Goal: Task Accomplishment & Management: Manage account settings

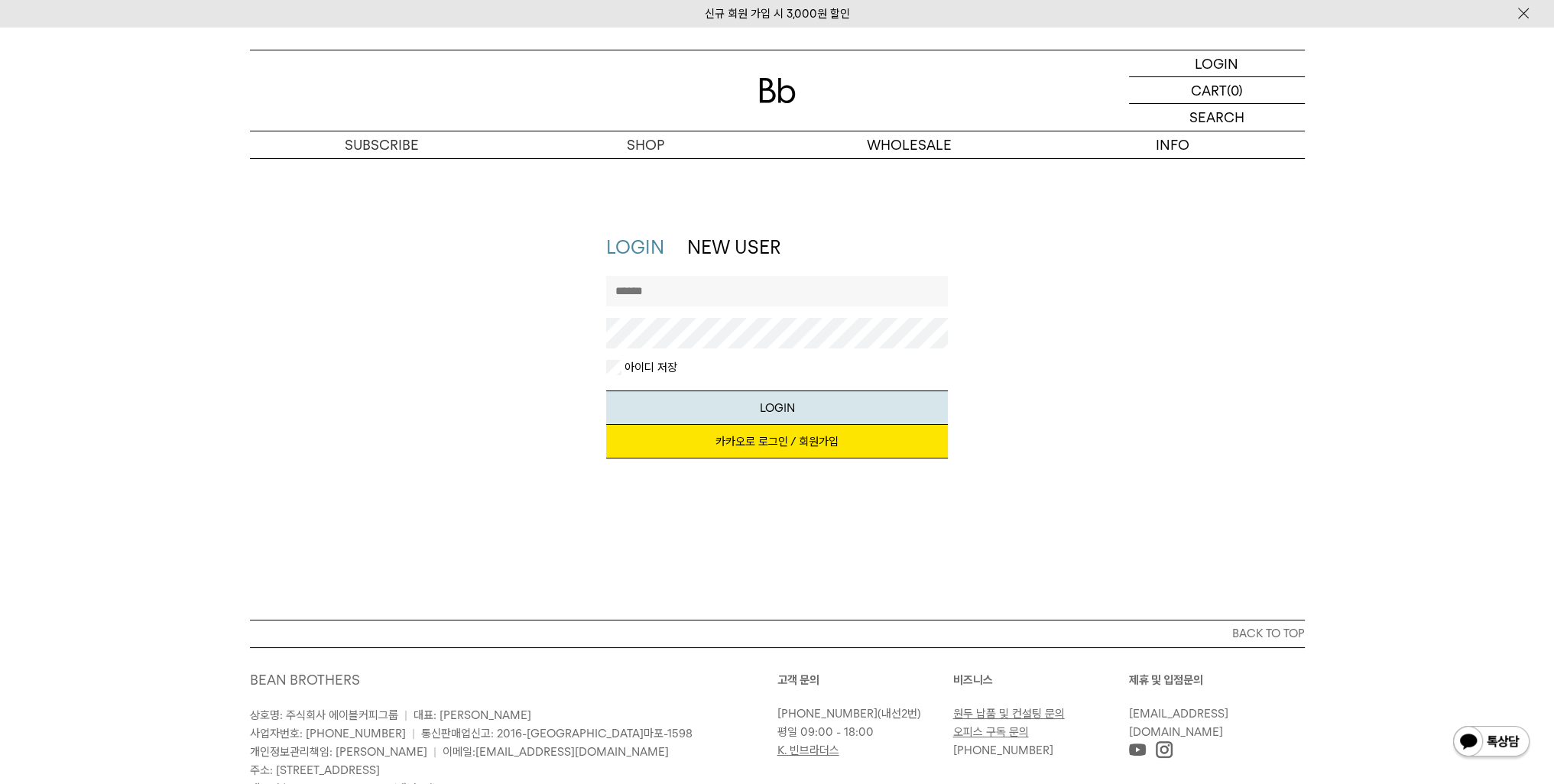
type input "**********"
click at [684, 438] on link "카카오로 로그인 / 회원가입" at bounding box center [777, 442] width 342 height 34
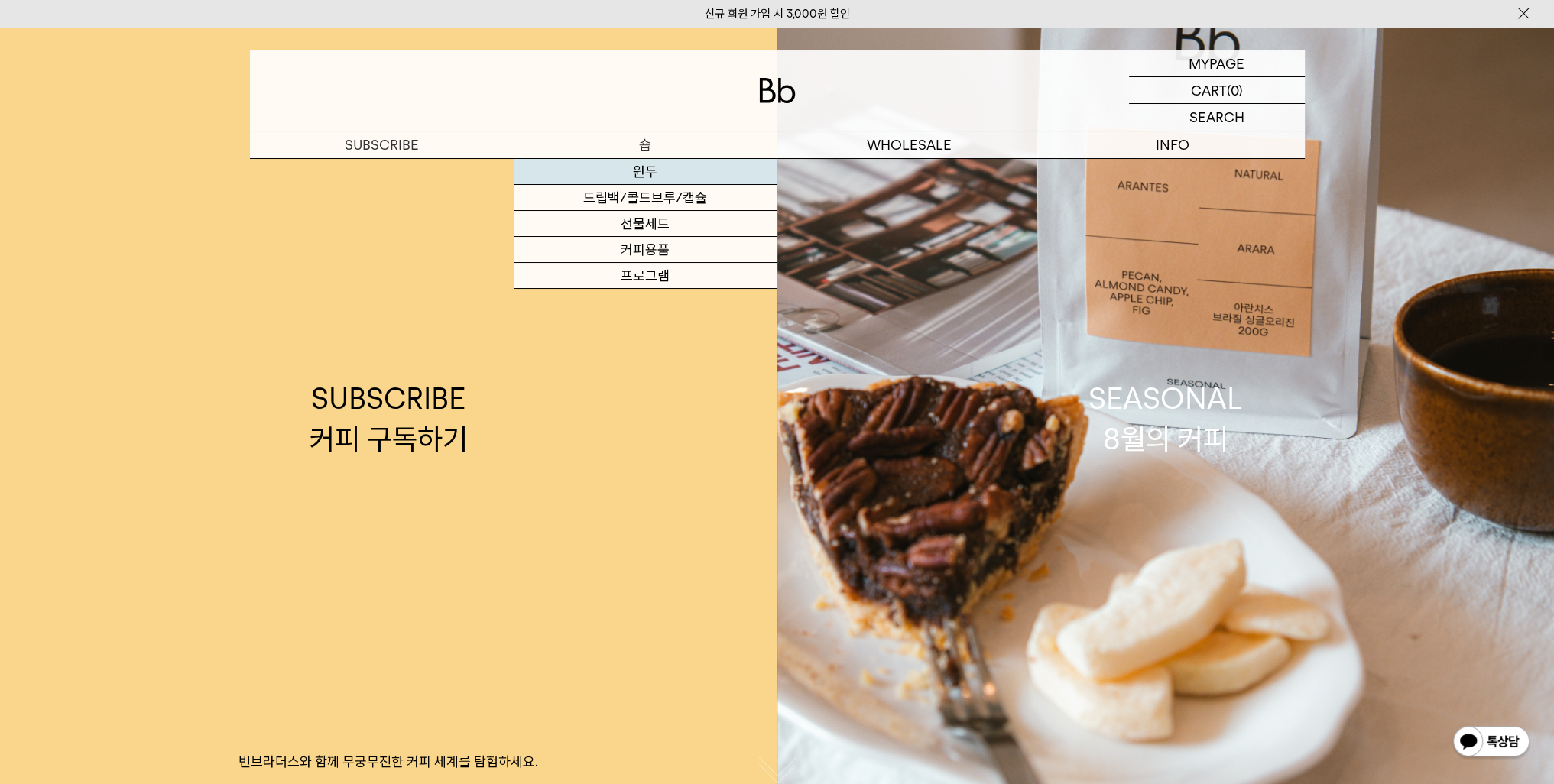
click at [642, 175] on link "원두" at bounding box center [646, 171] width 264 height 26
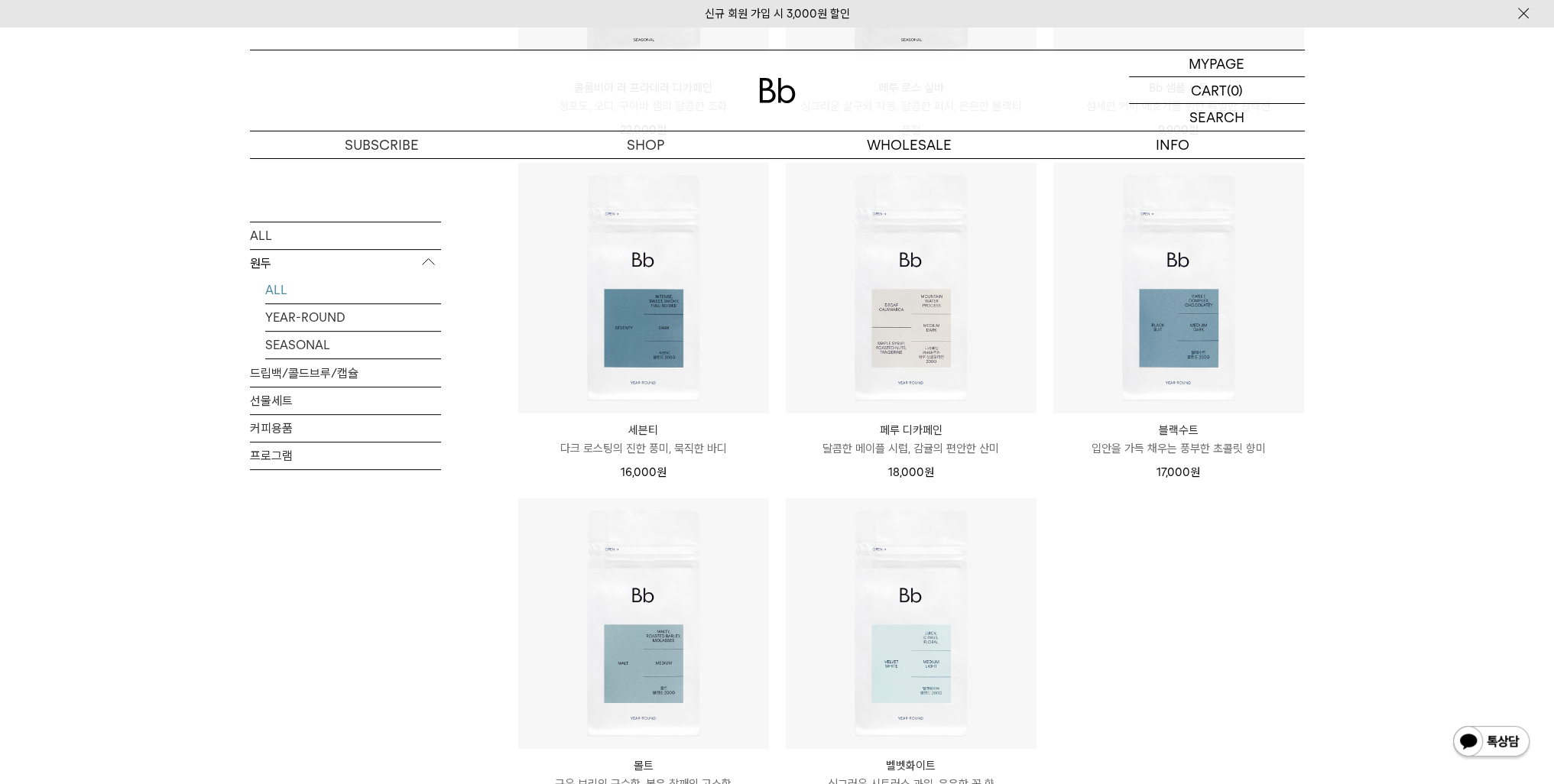
scroll to position [841, 0]
click at [1281, 573] on ul "블렌드 커피 3종 (각 200g x3) 18% 49,000원 40,000 원" at bounding box center [911, 148] width 802 height 1367
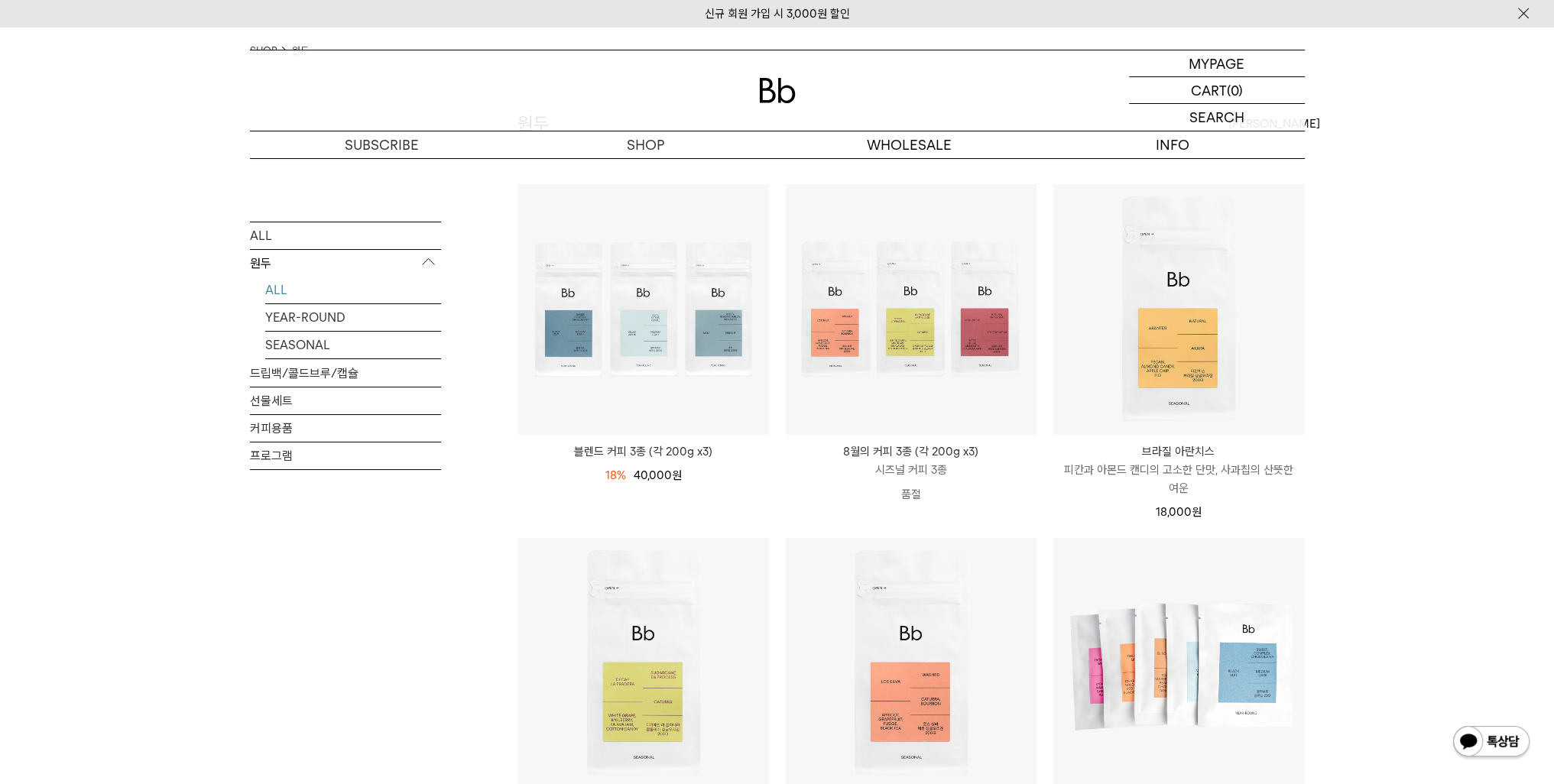
scroll to position [153, 0]
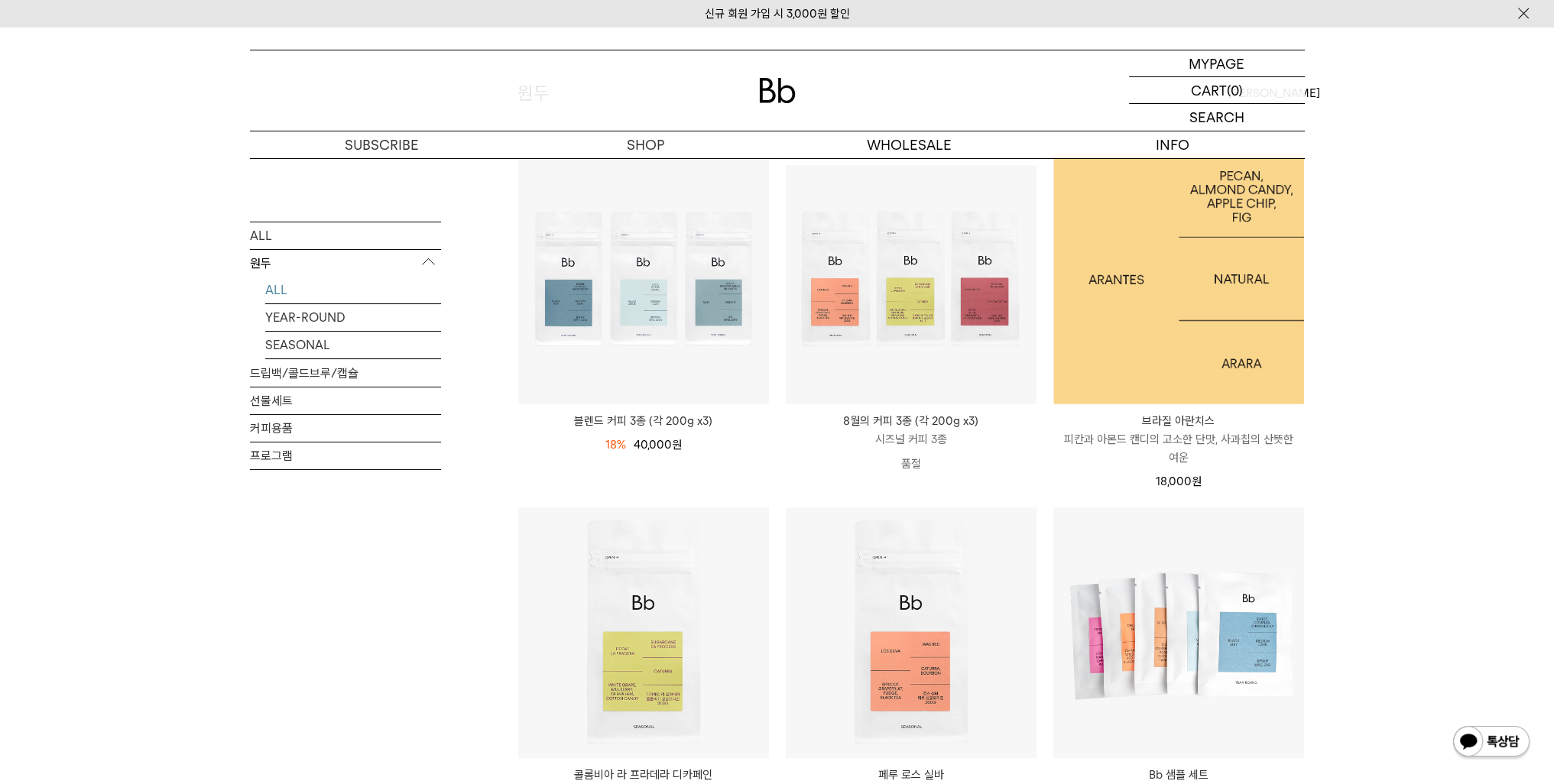
click at [1265, 377] on img at bounding box center [1178, 279] width 250 height 250
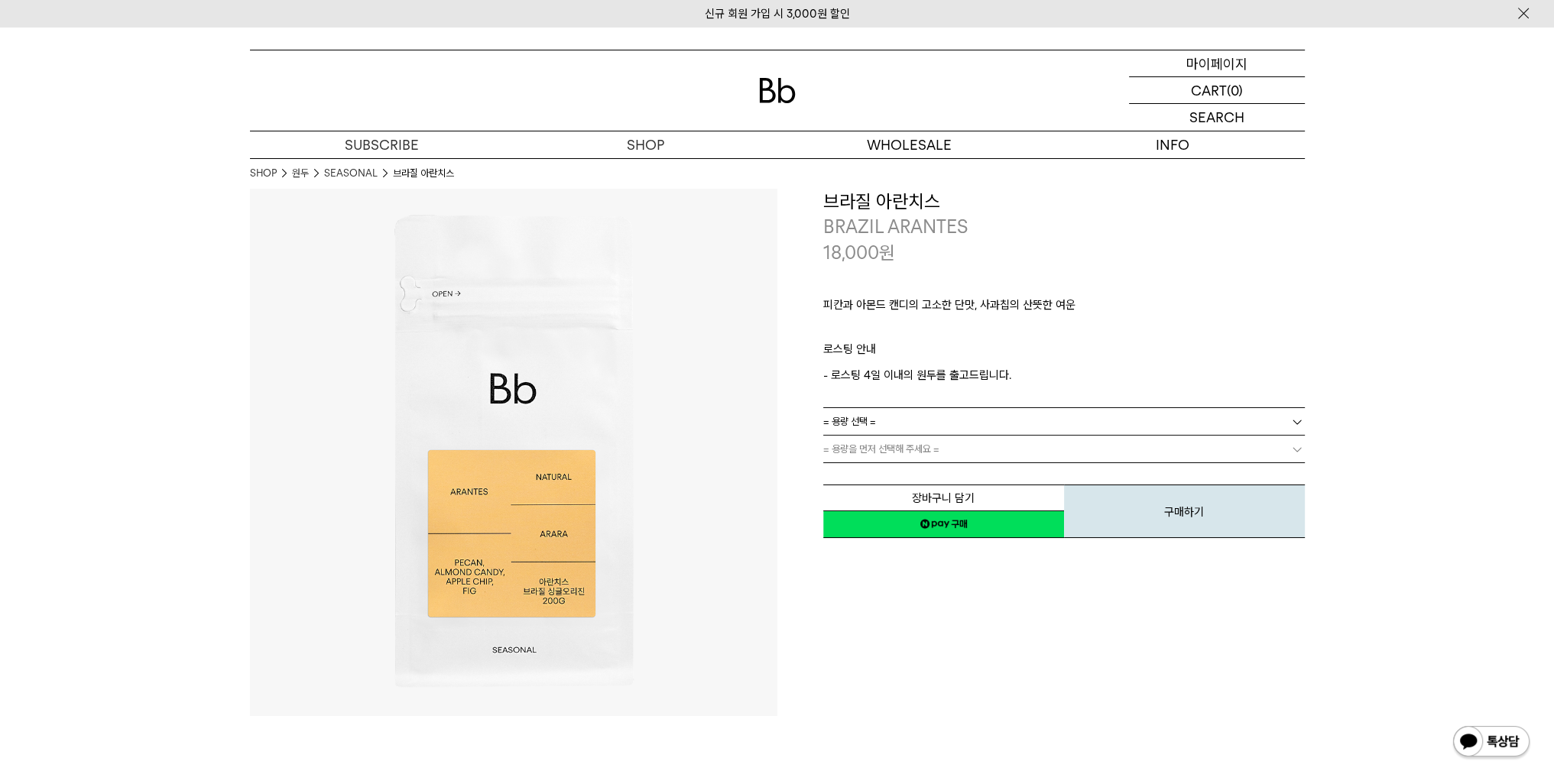
click at [1241, 68] on p "마이페이지" at bounding box center [1217, 63] width 62 height 26
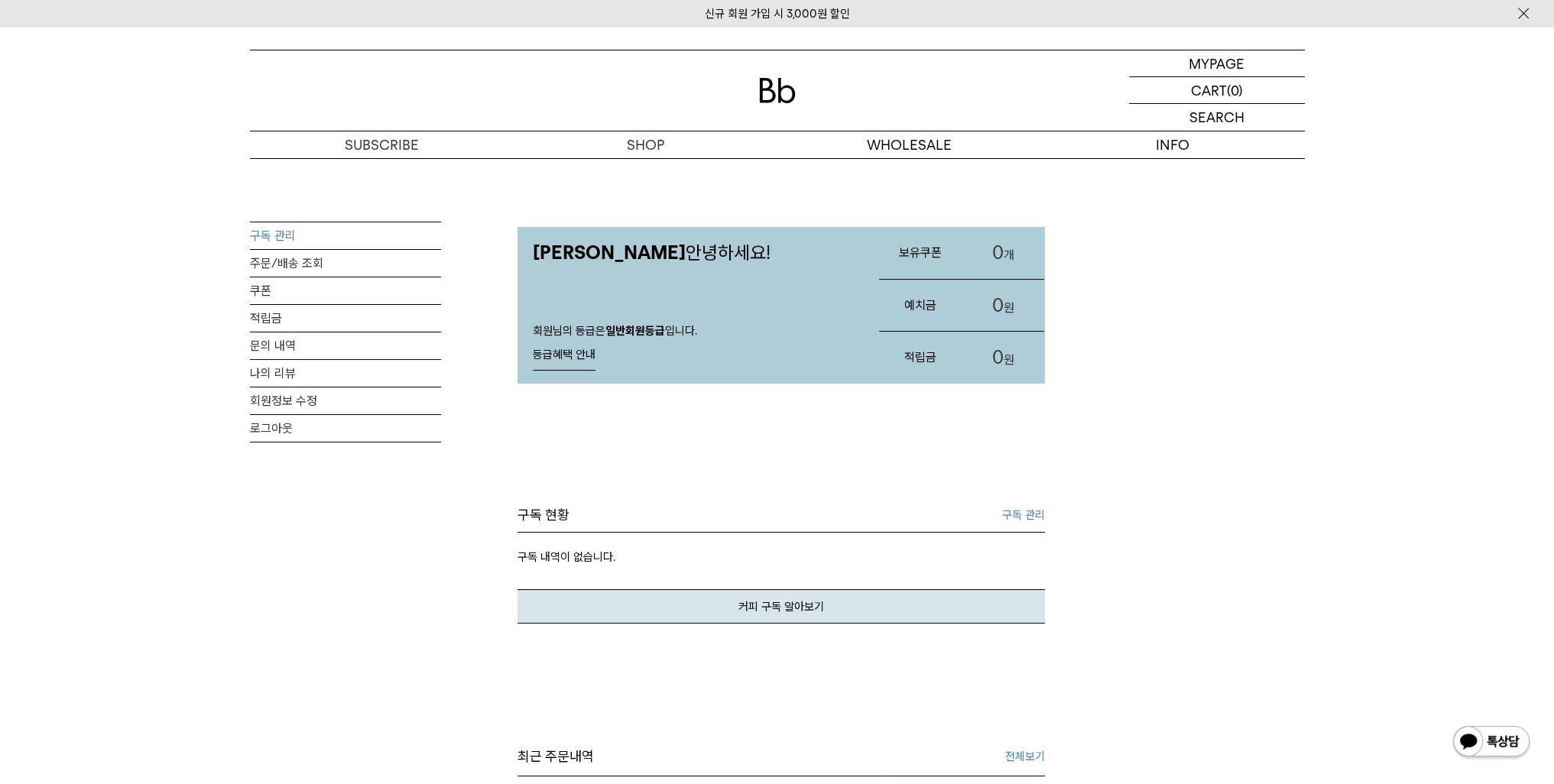
click at [321, 232] on link "구독 관리" at bounding box center [345, 236] width 191 height 27
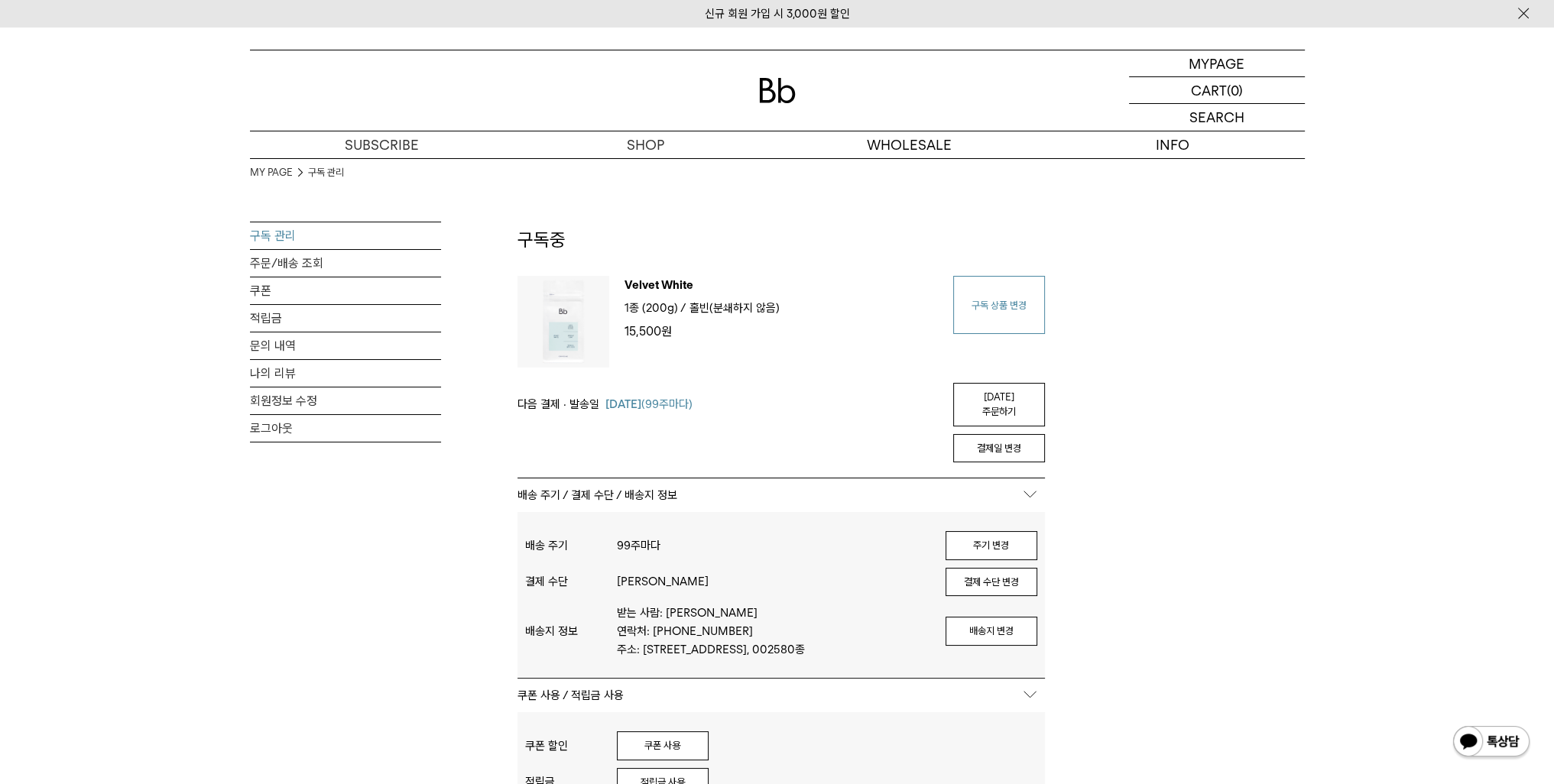
type input "**********"
click at [986, 306] on link "구독 상품 변경" at bounding box center [998, 305] width 91 height 58
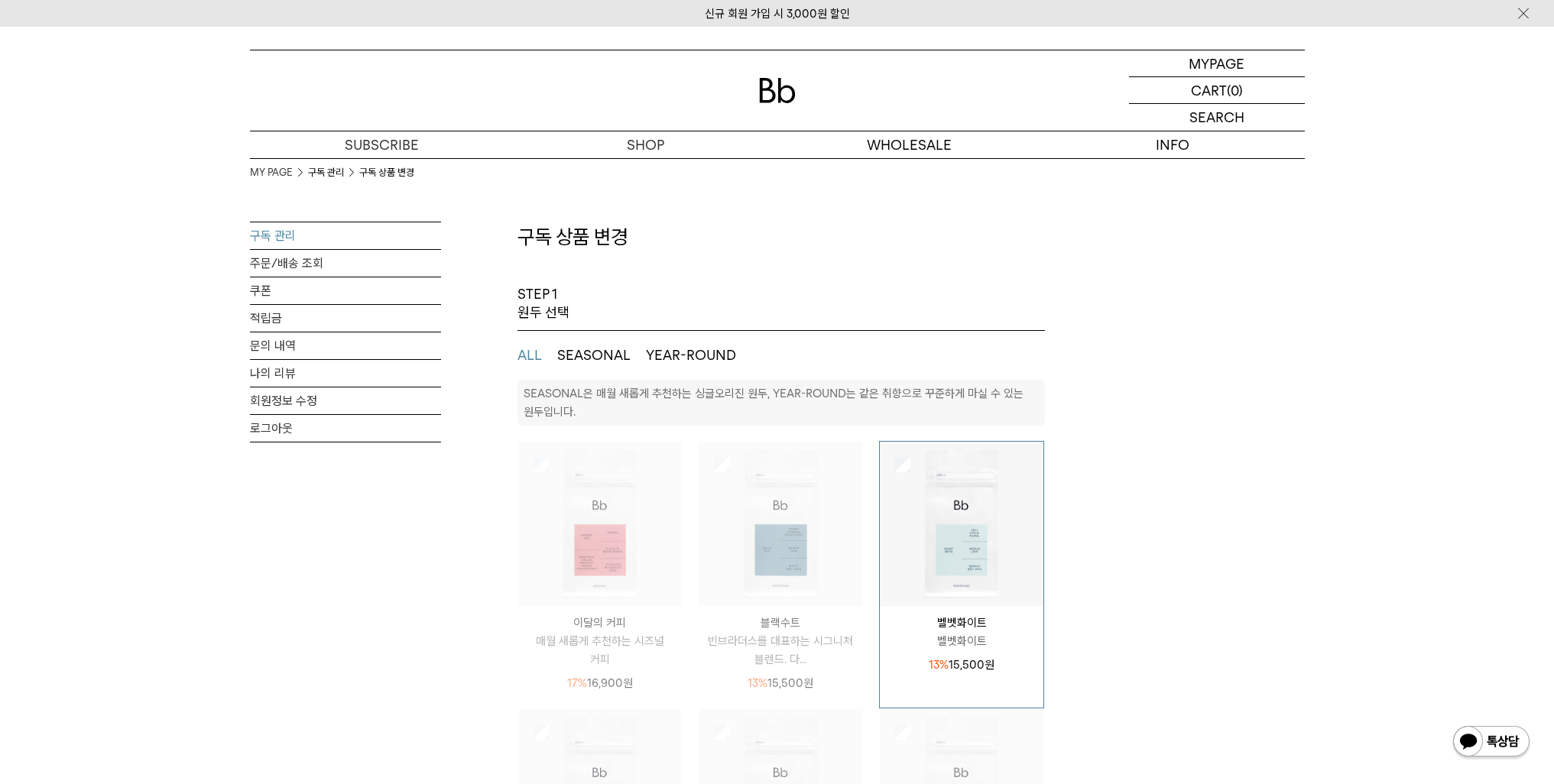
select select "**"
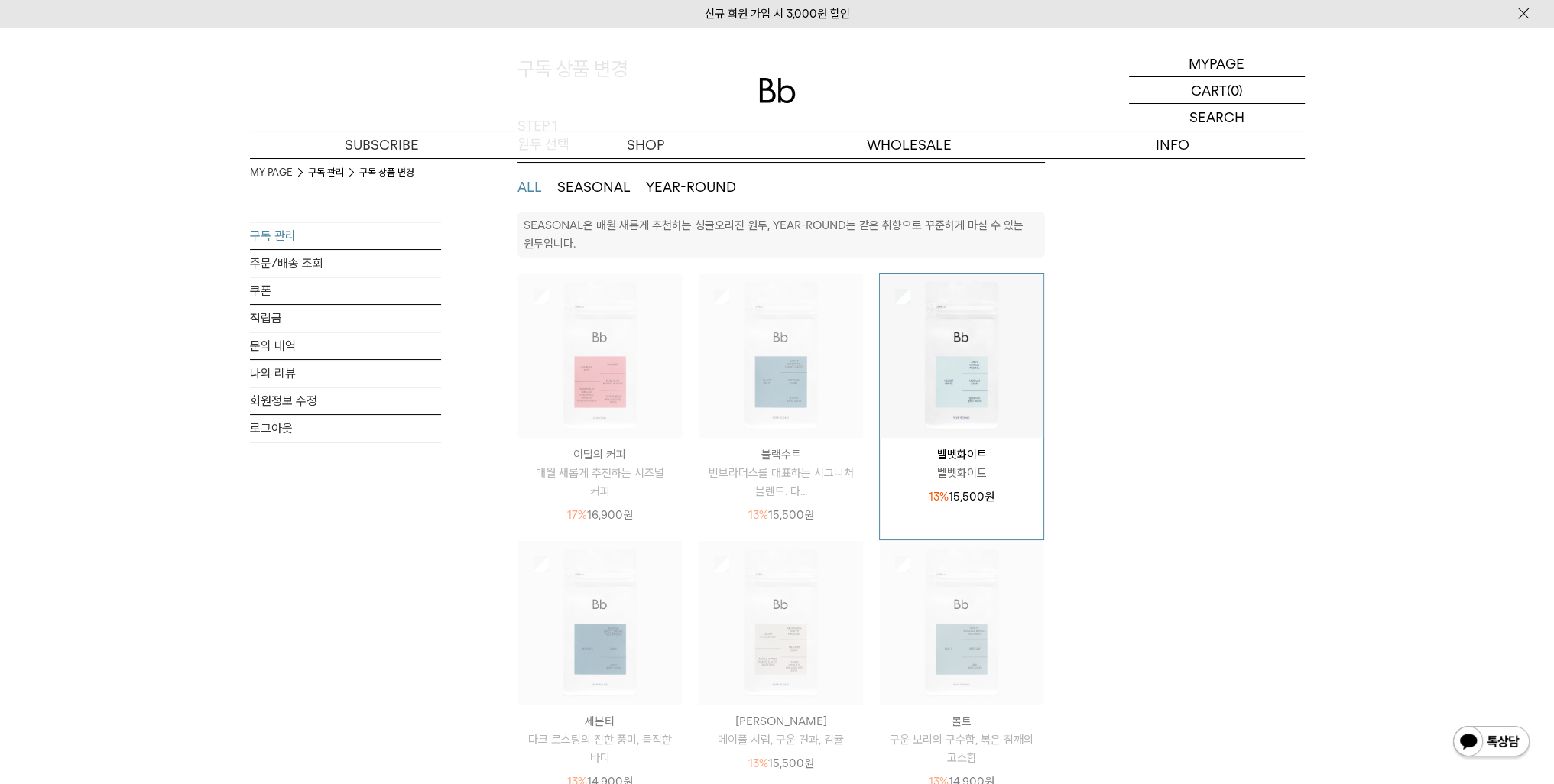
scroll to position [229, 0]
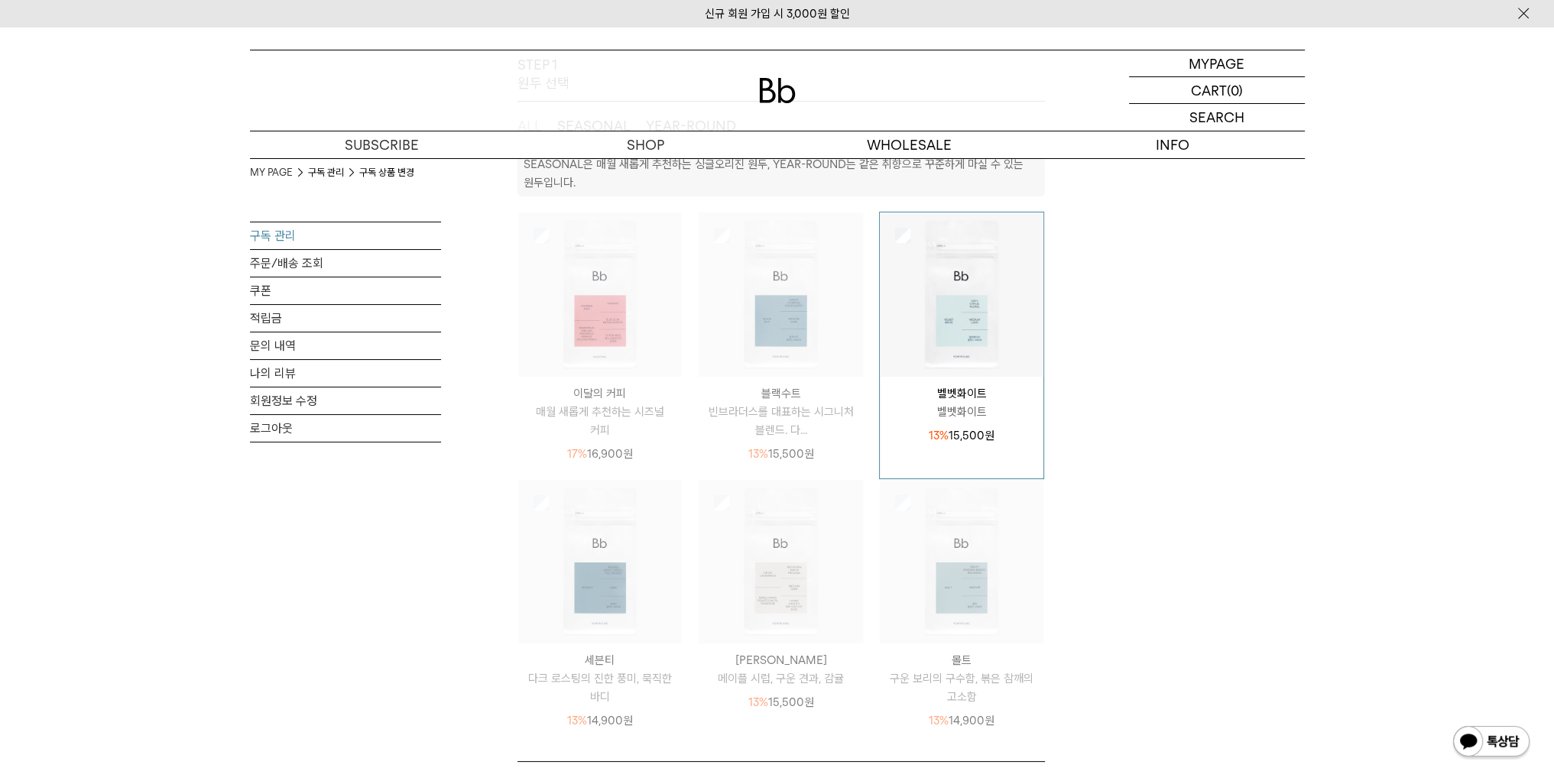
click at [602, 305] on img at bounding box center [599, 294] width 165 height 164
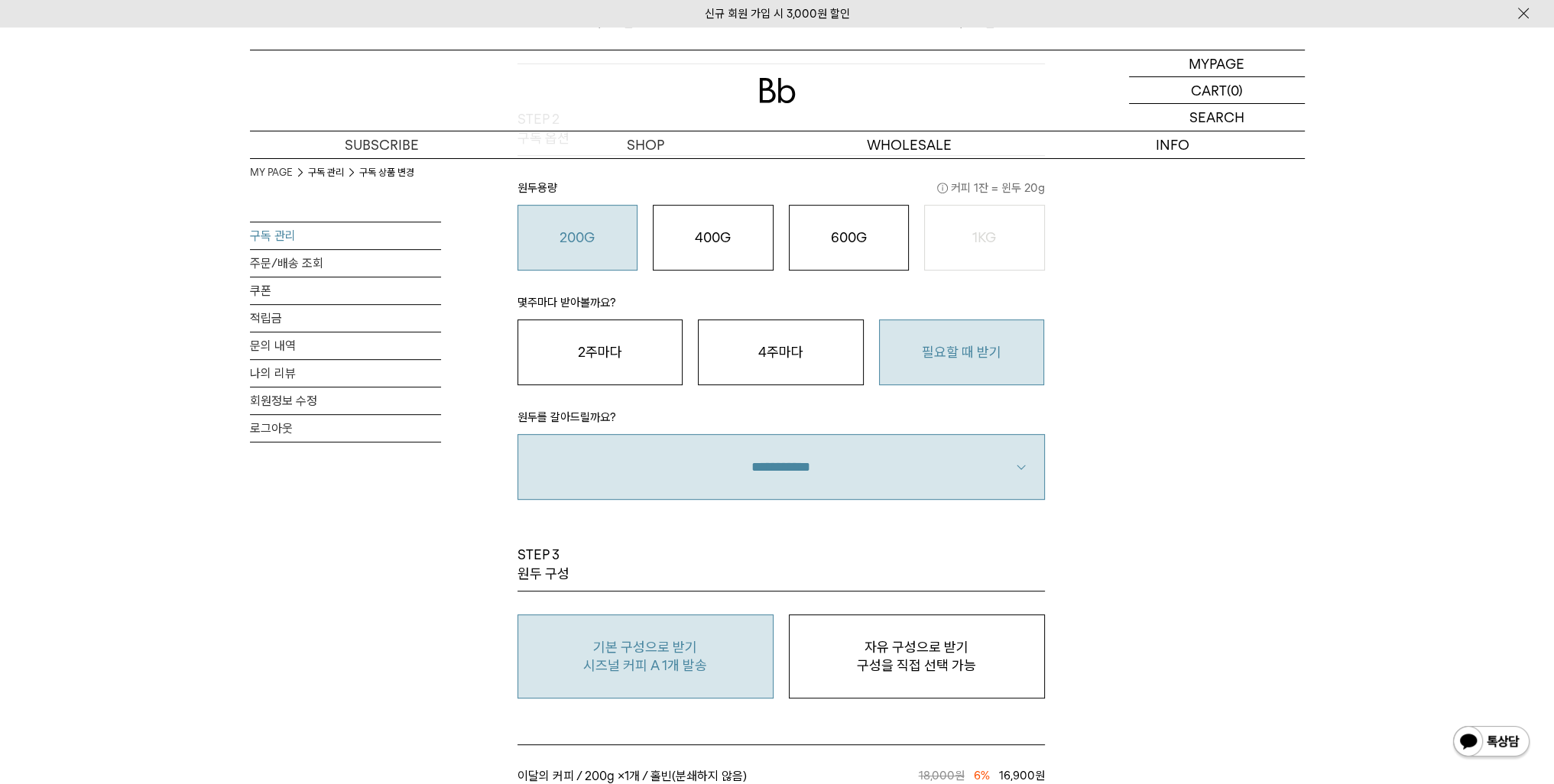
scroll to position [993, 0]
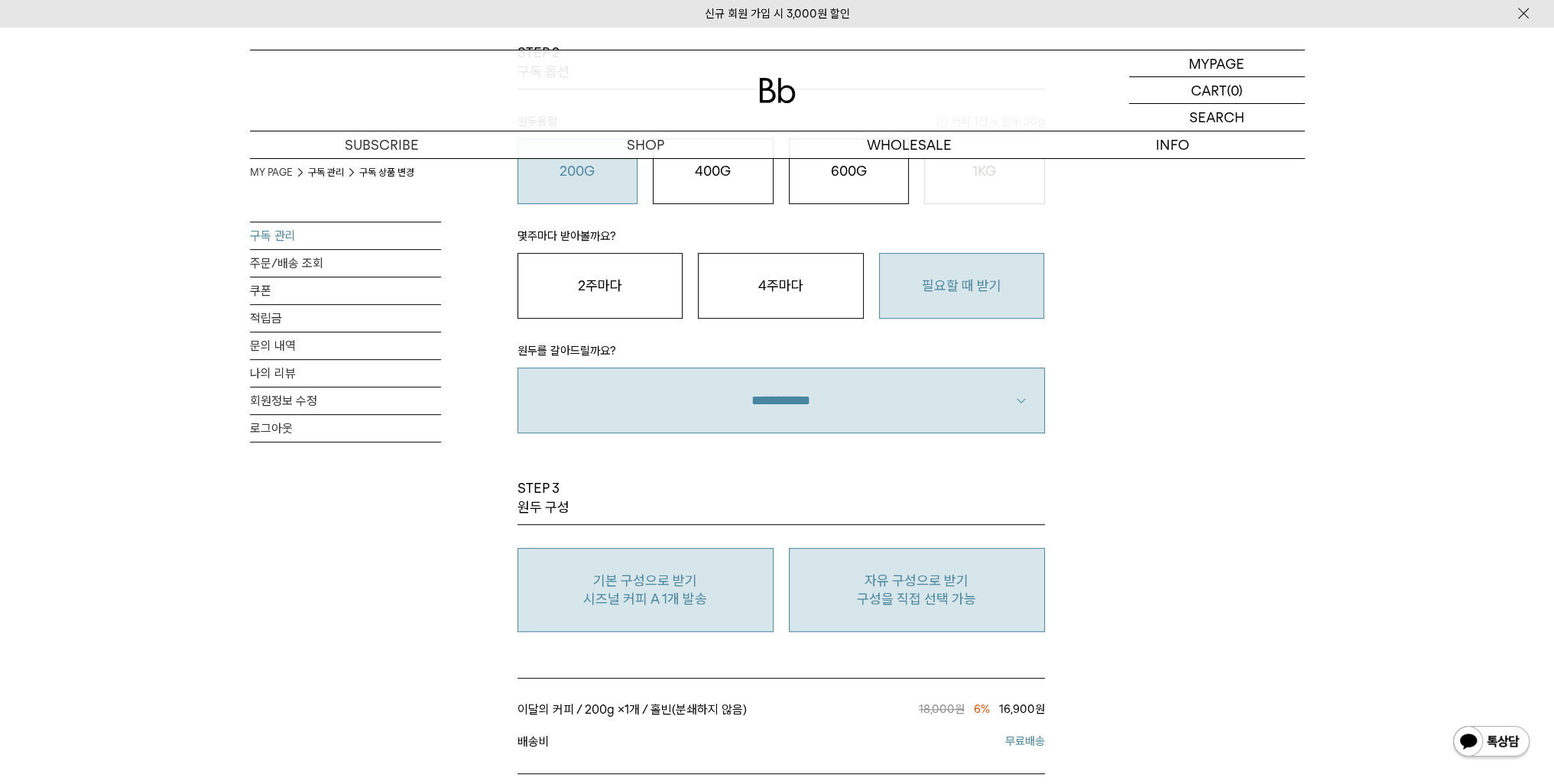
click at [837, 580] on p "자유 구성으로 받기" at bounding box center [916, 580] width 240 height 18
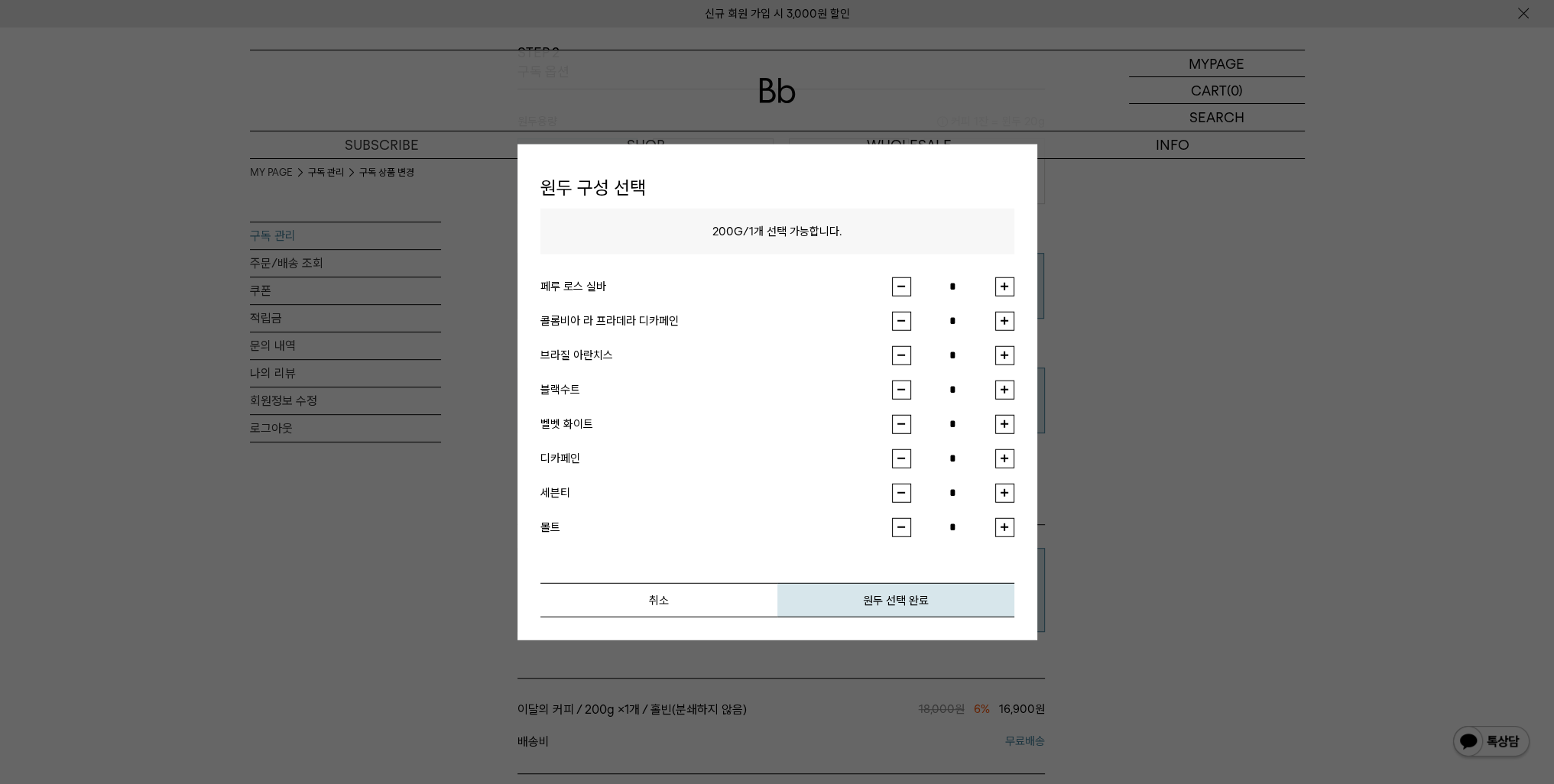
click at [1003, 354] on button "button" at bounding box center [1005, 355] width 19 height 19
type input "*"
click at [881, 605] on button "원두 선택 완료" at bounding box center [896, 599] width 237 height 35
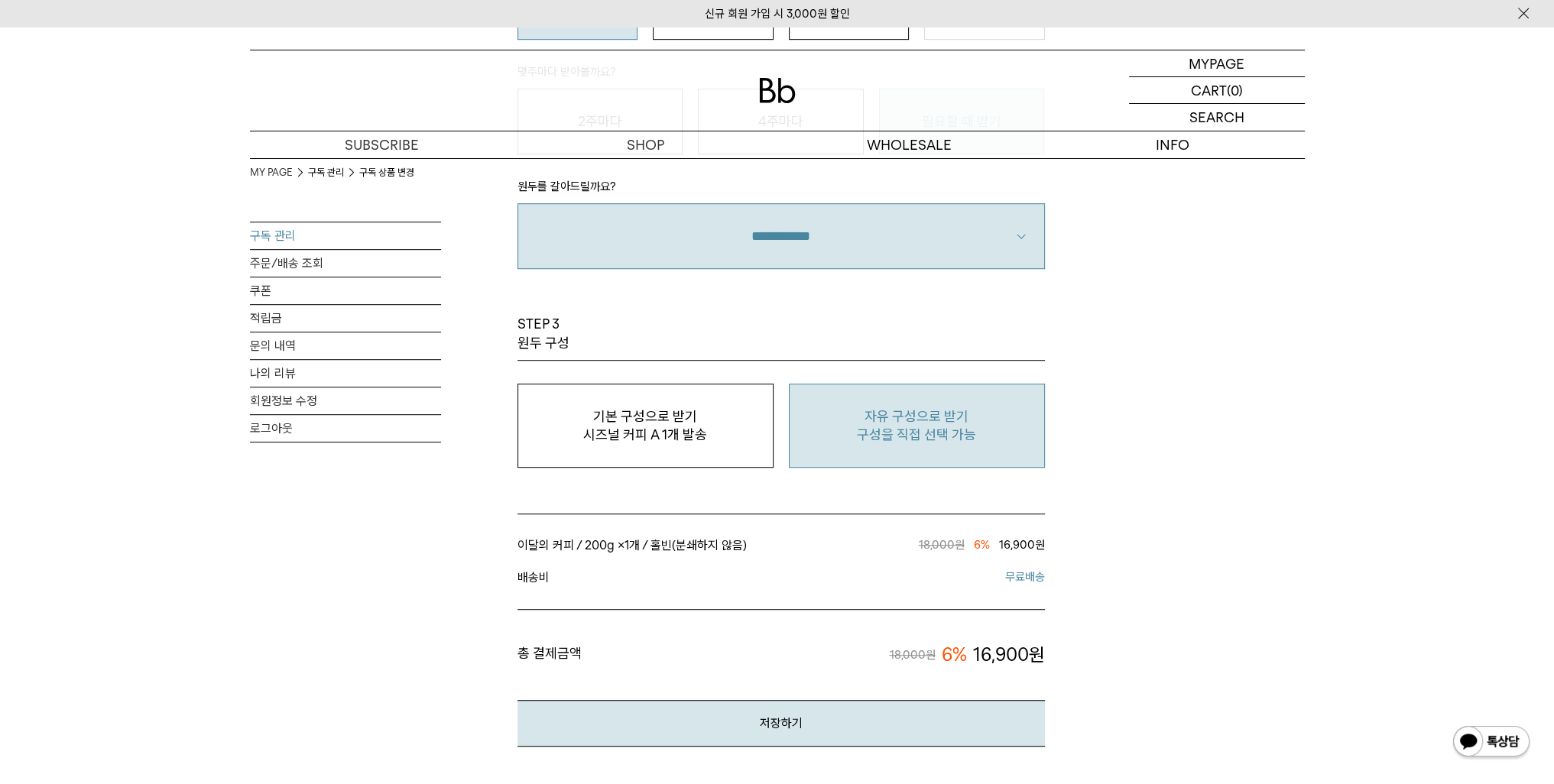
scroll to position [1452, 0]
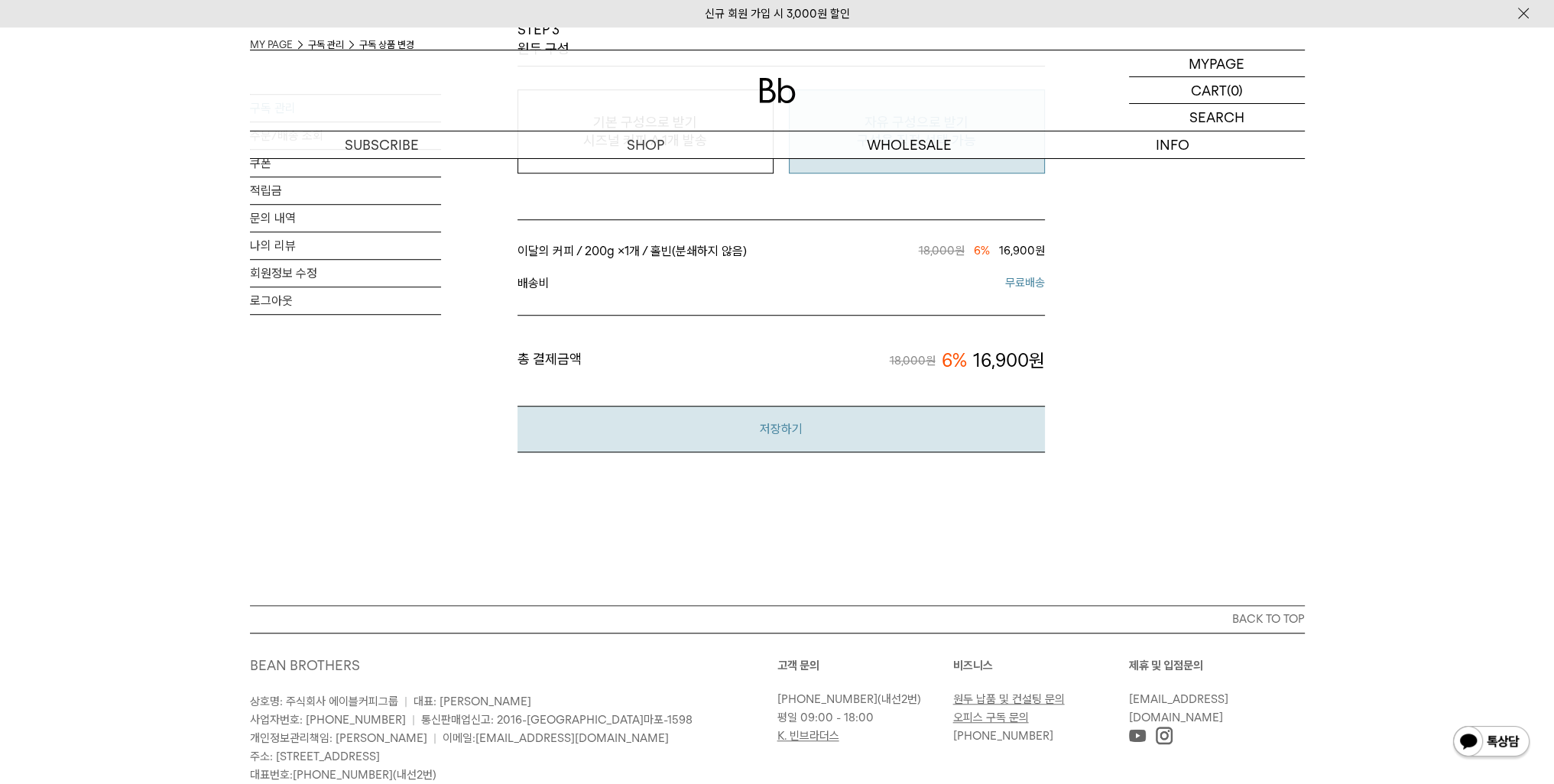
click at [841, 452] on button "저장하기" at bounding box center [781, 429] width 527 height 46
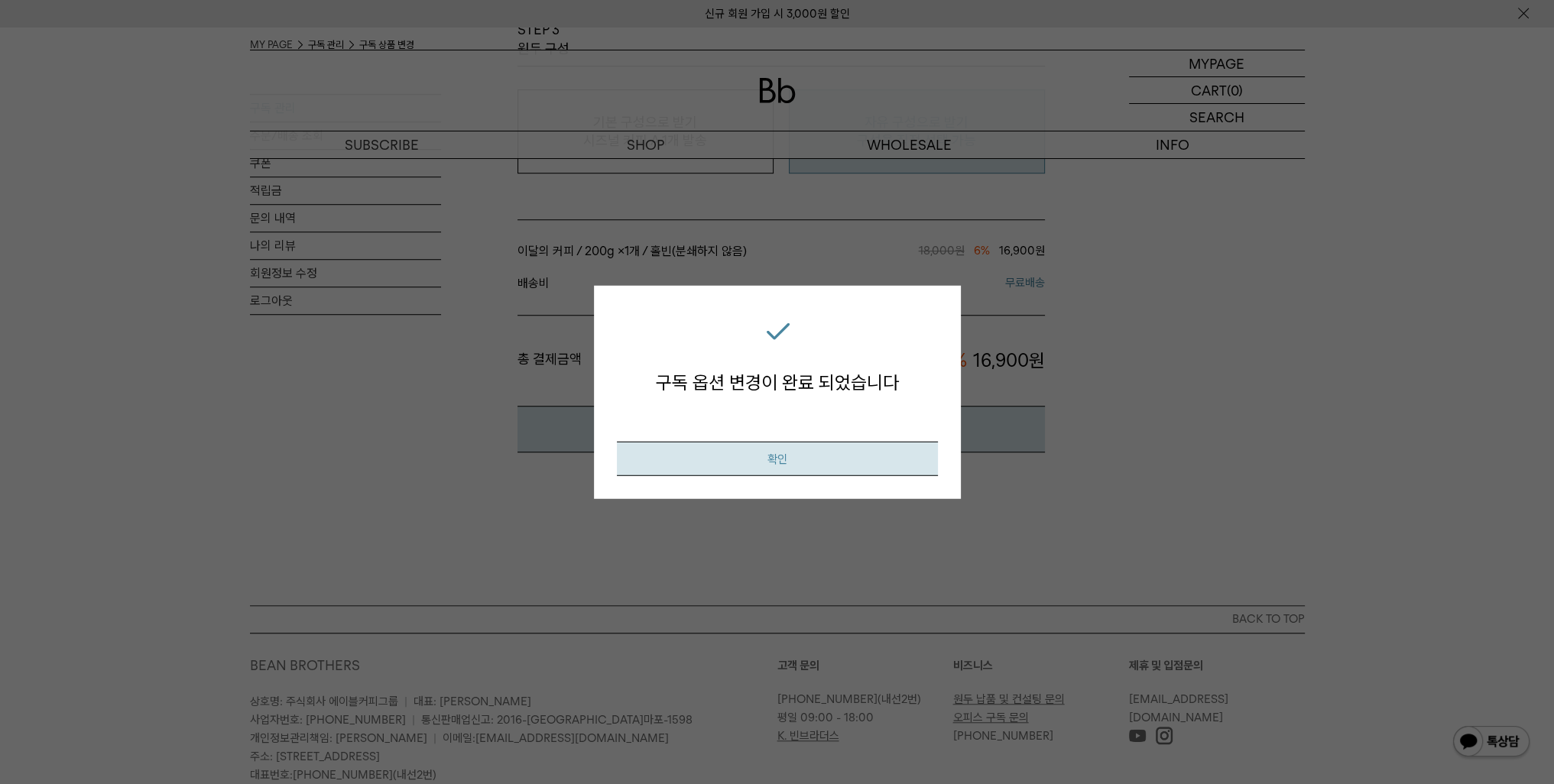
click at [715, 443] on button "확인" at bounding box center [777, 458] width 321 height 35
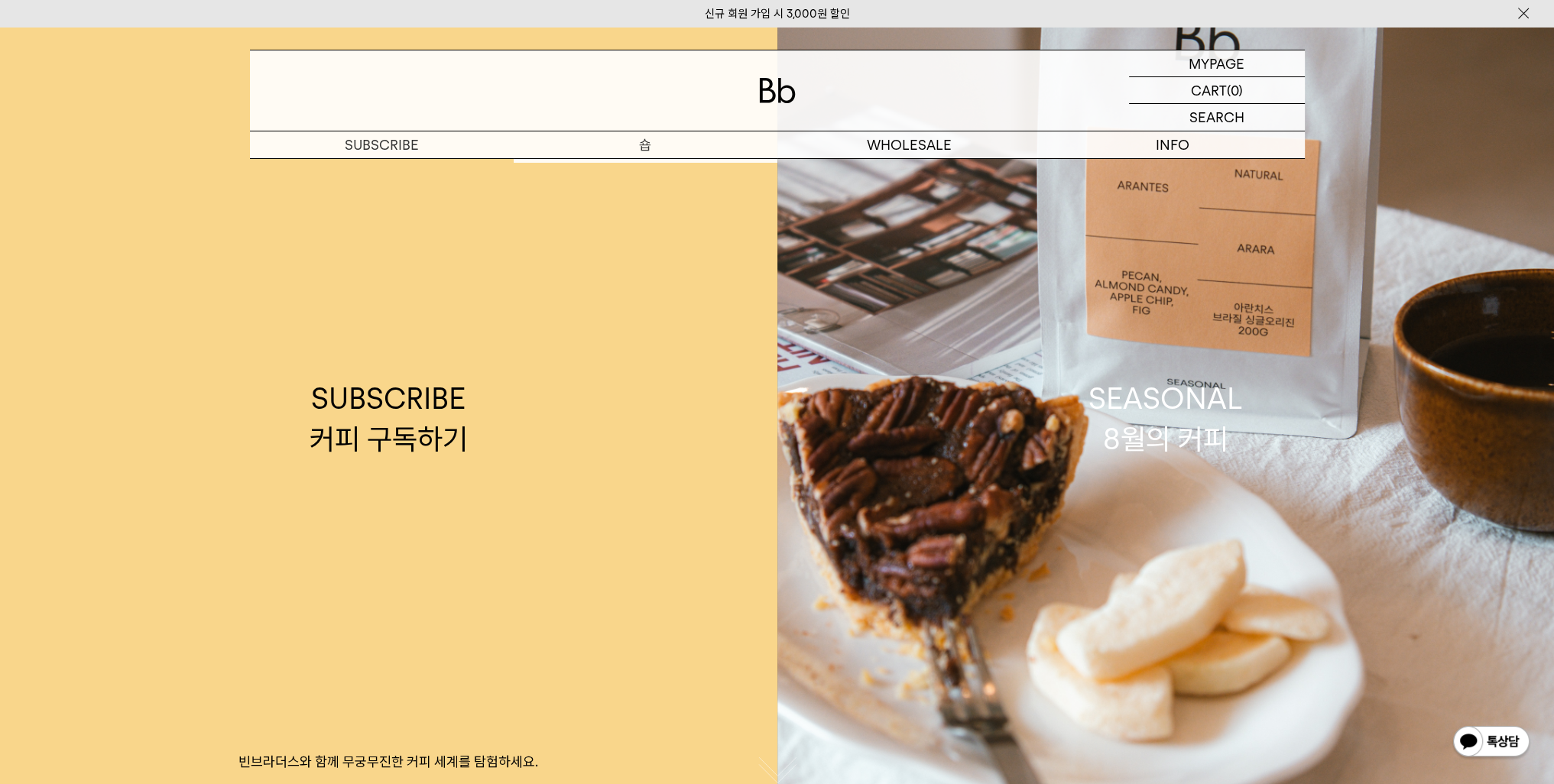
click at [625, 150] on p "숍" at bounding box center [646, 145] width 264 height 27
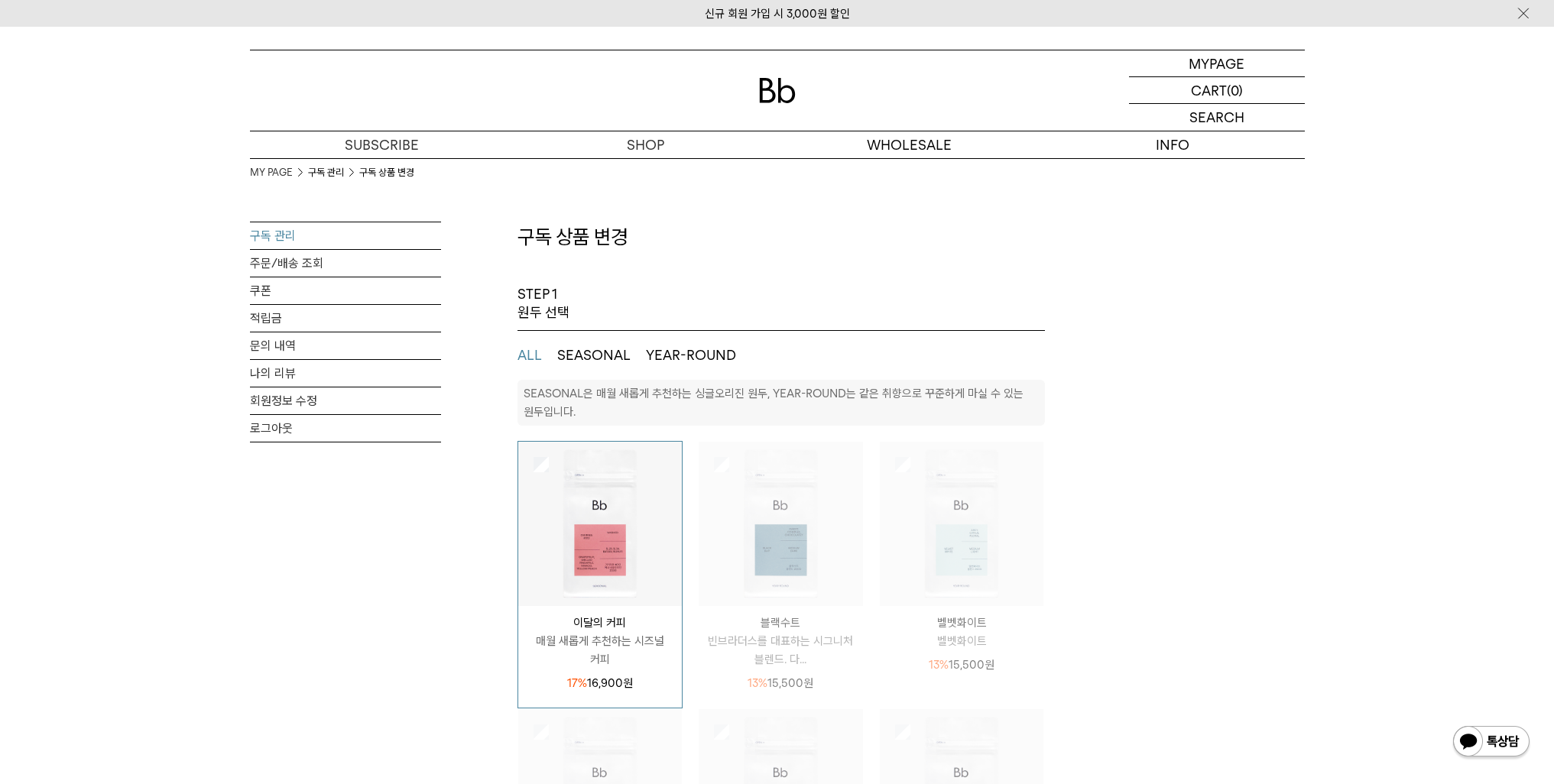
select select "**"
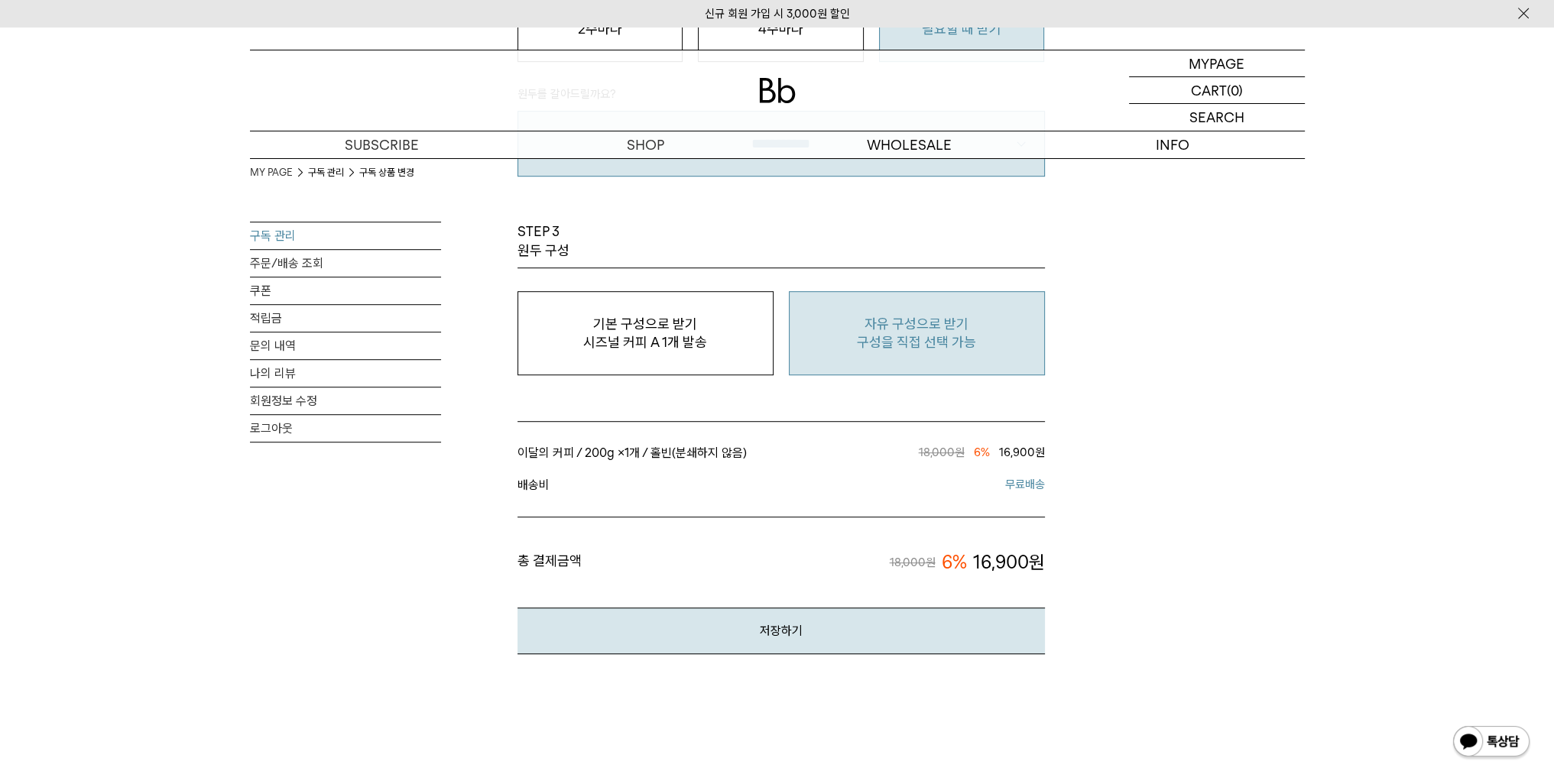
scroll to position [1146, 0]
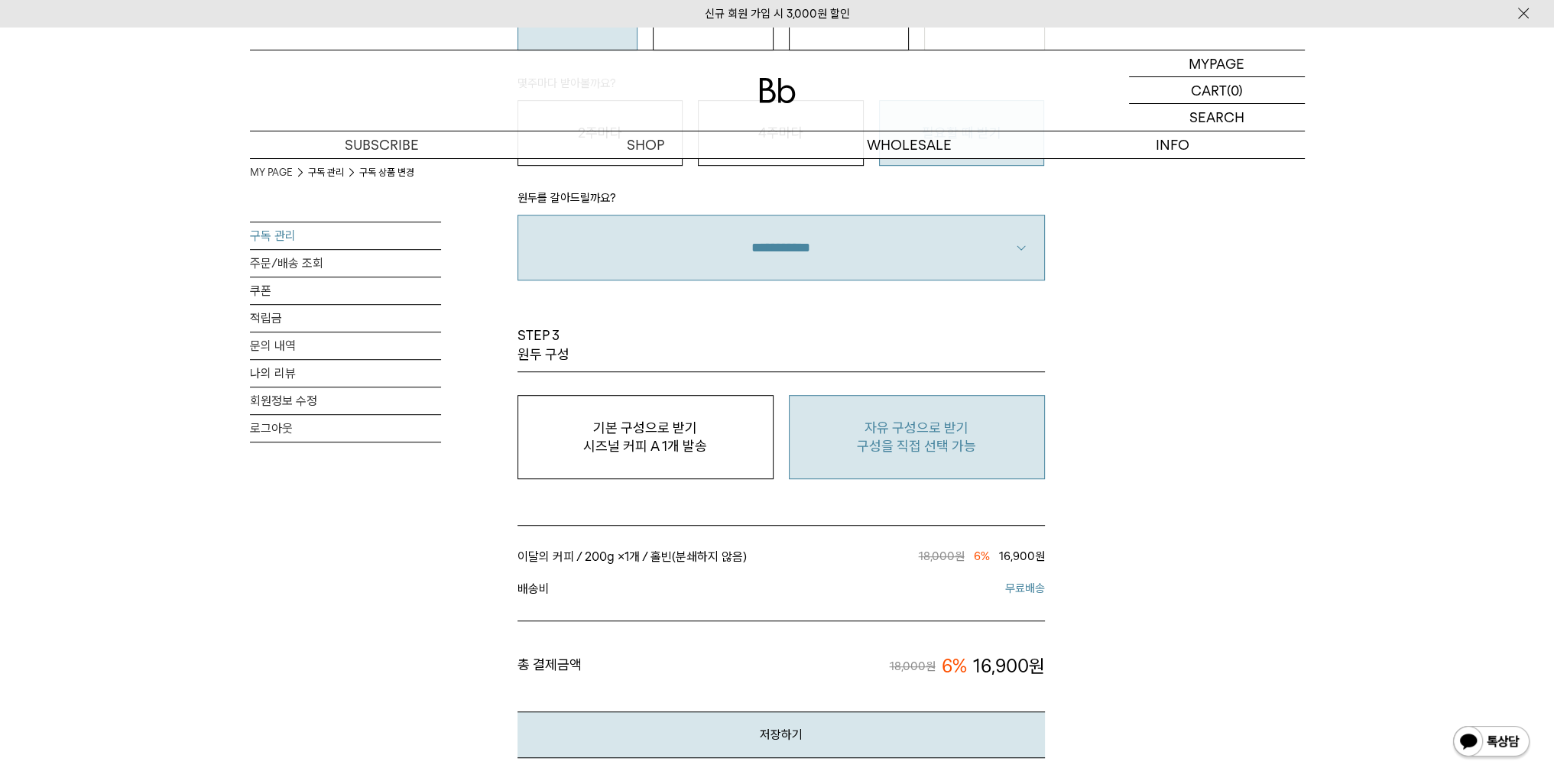
click at [315, 242] on link "구독 관리" at bounding box center [345, 236] width 191 height 27
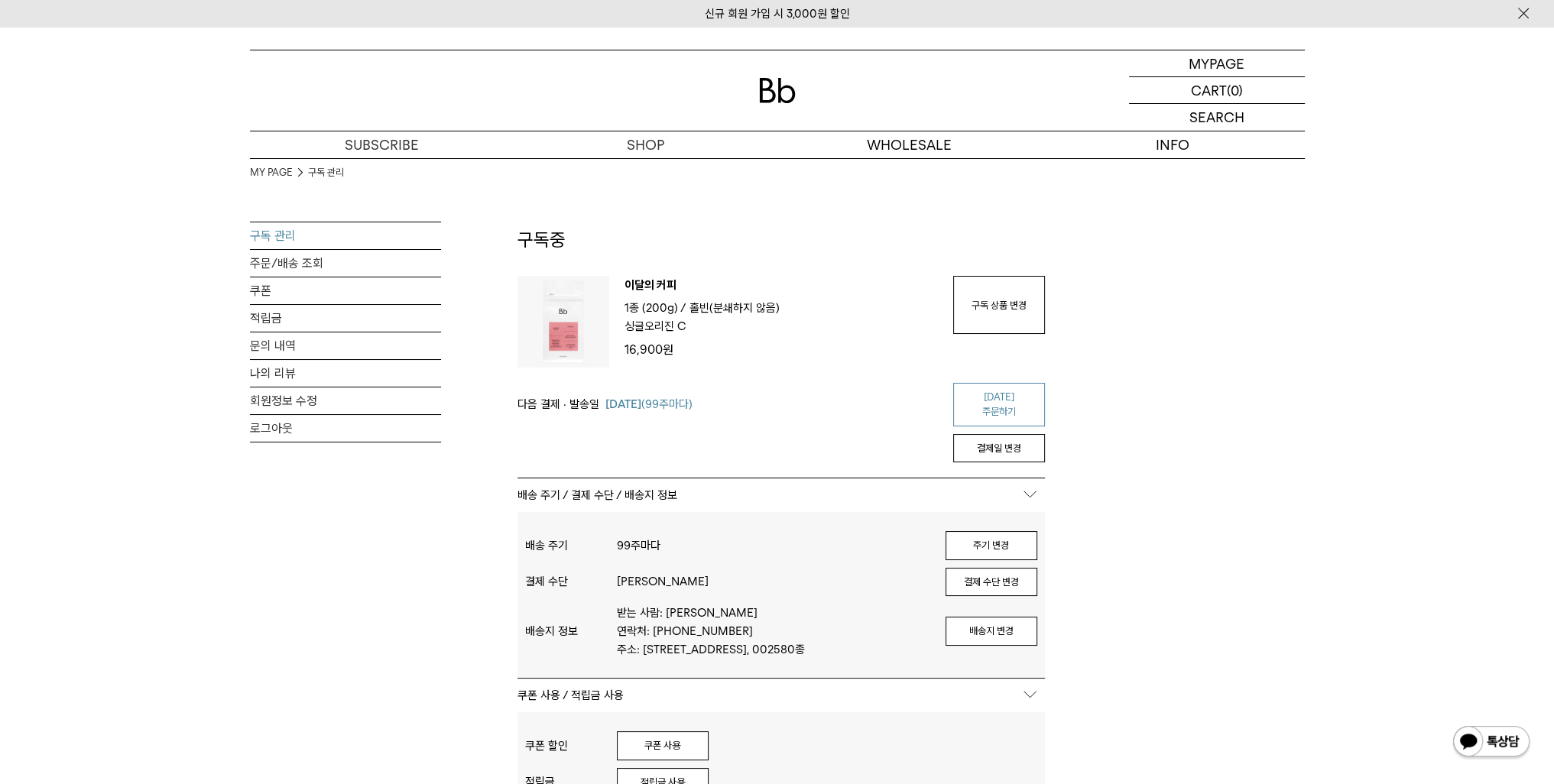
type input "**********"
click at [1031, 401] on link "[DATE] 주문하기" at bounding box center [998, 404] width 91 height 43
